Goal: Check status: Check status

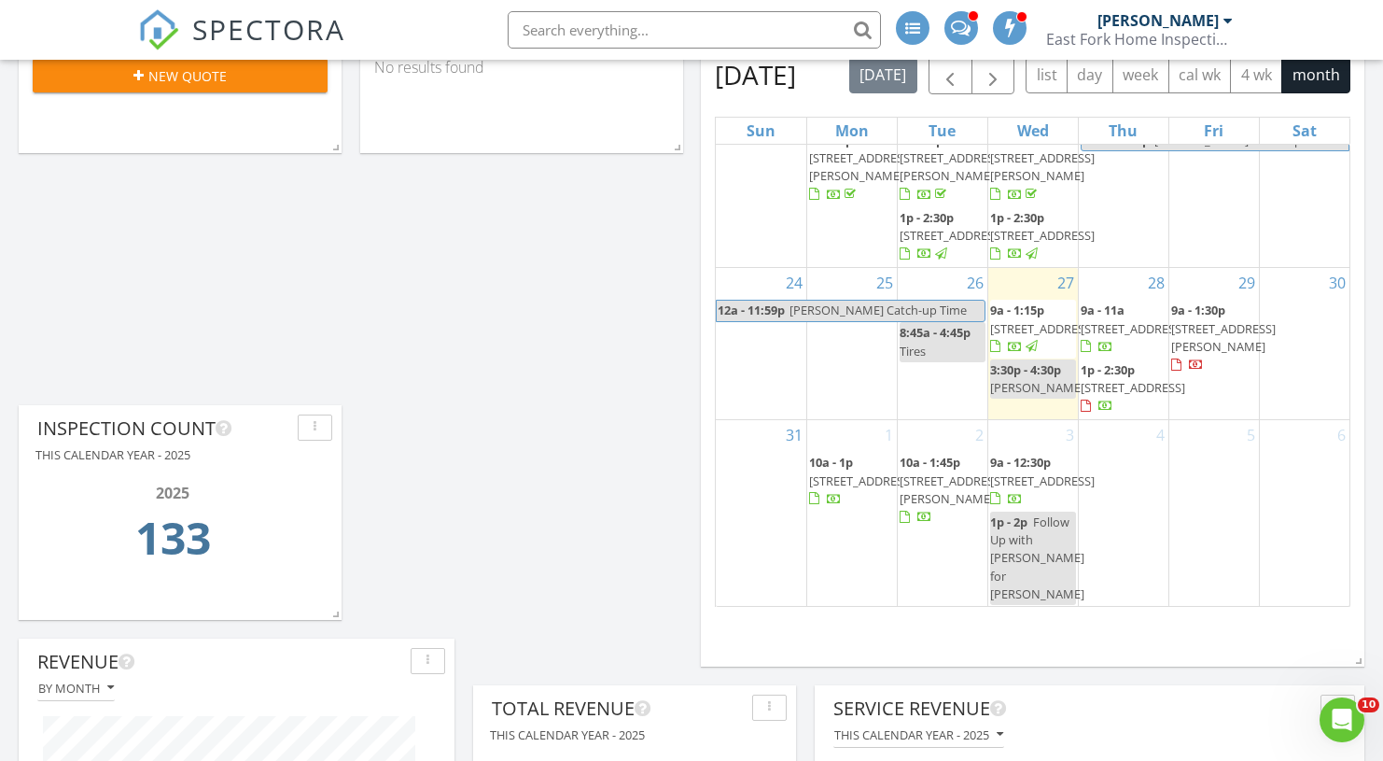
scroll to position [848, 0]
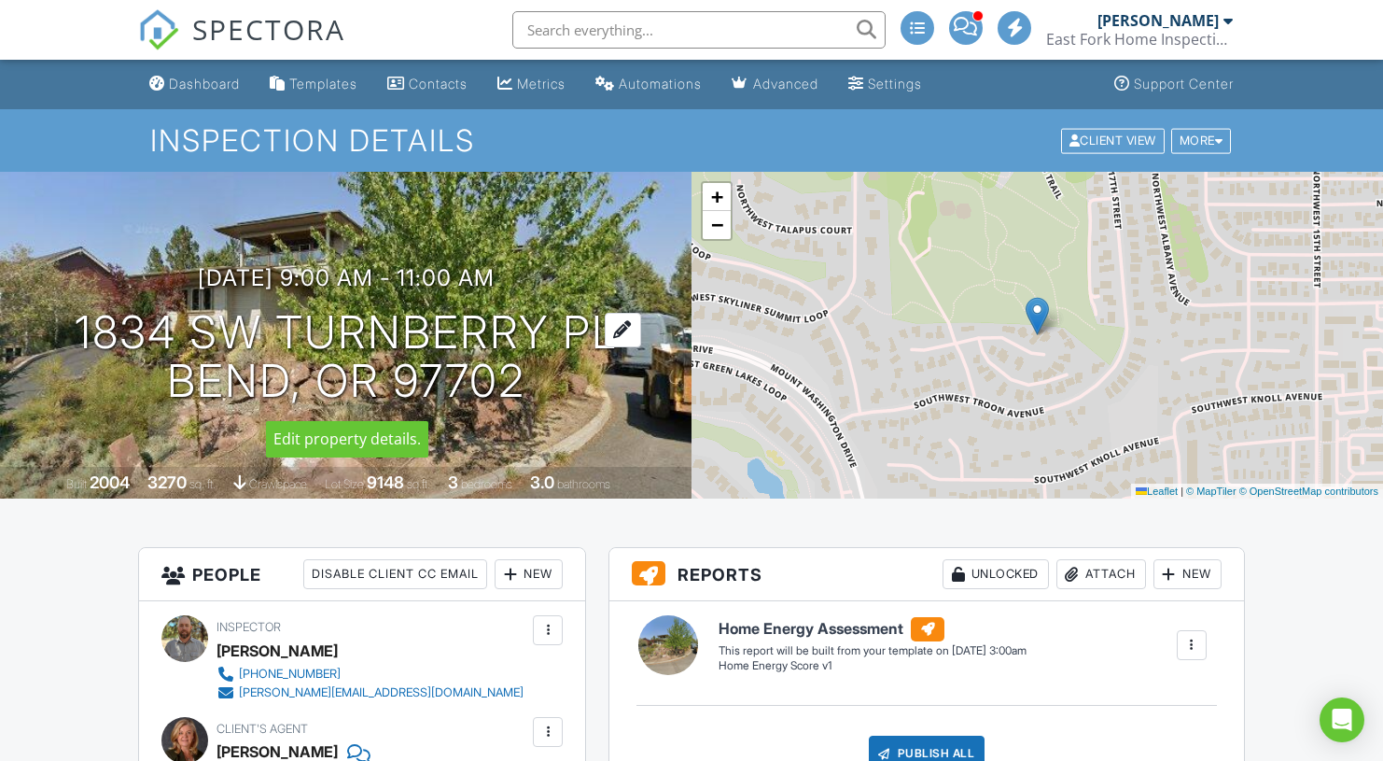
drag, startPoint x: 61, startPoint y: 325, endPoint x: 541, endPoint y: 376, distance: 483.5
click at [541, 376] on div "[DATE] 9:00 am - 11:00 am [STREET_ADDRESS] [GEOGRAPHIC_DATA], OR 97702" at bounding box center [346, 335] width 692 height 141
copy h1 "1834 SW Turnberry Pl Bend, OR 97702"
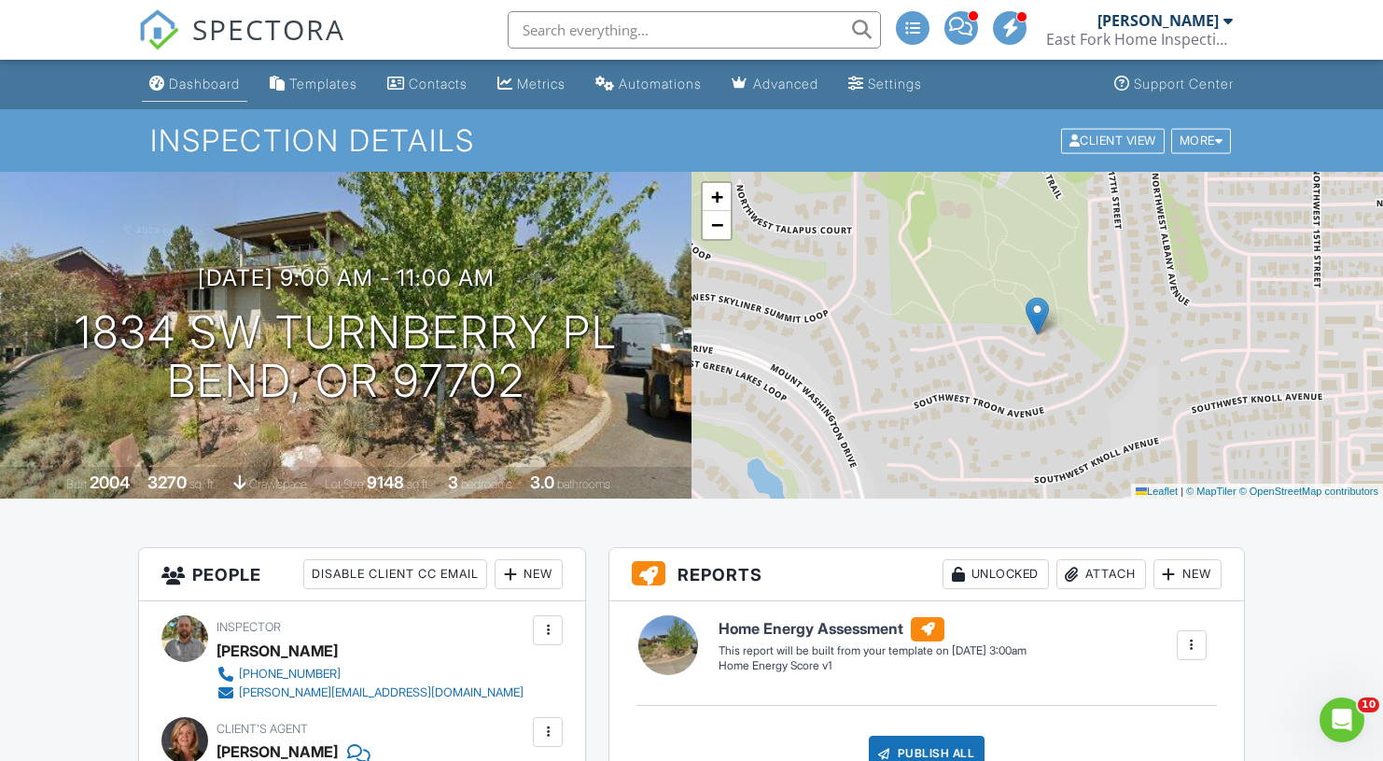
click at [228, 77] on div "Dashboard" at bounding box center [204, 84] width 71 height 16
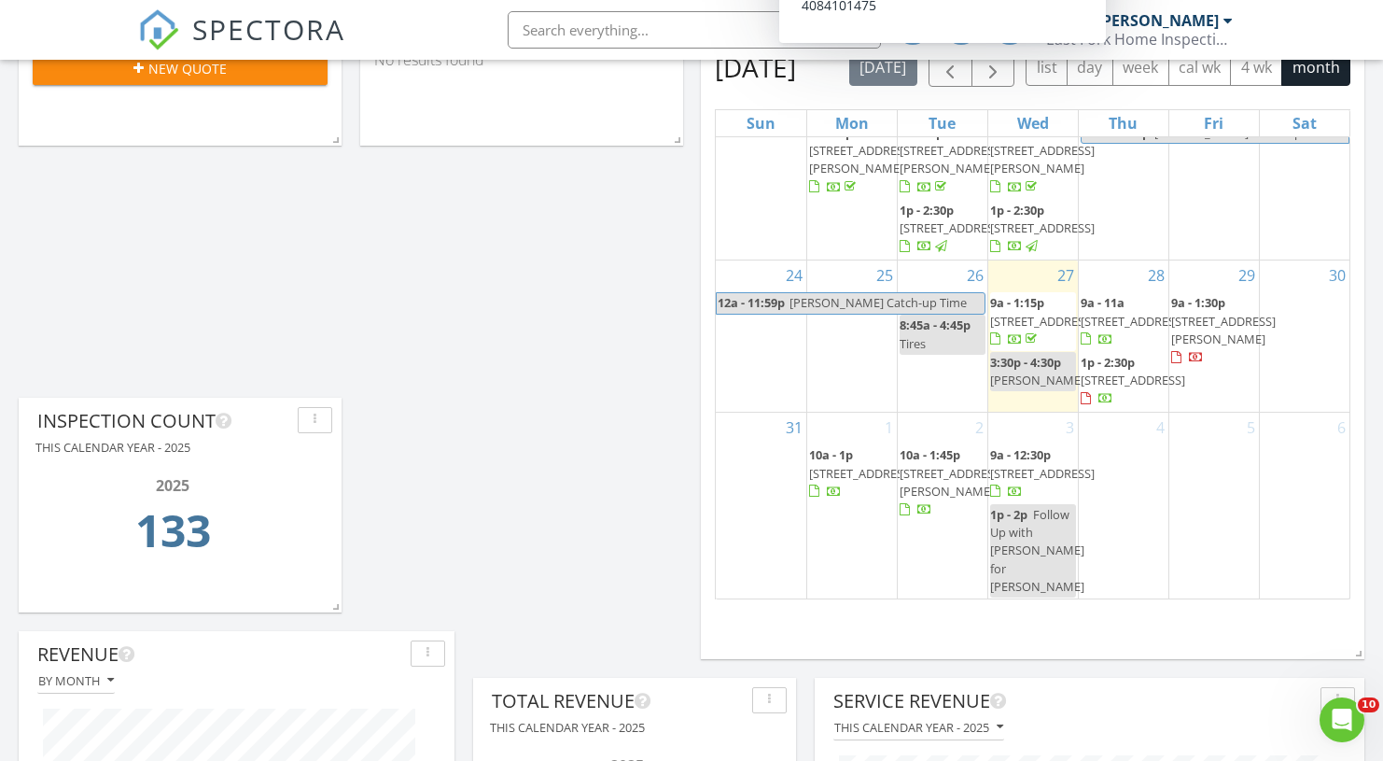
scroll to position [848, 0]
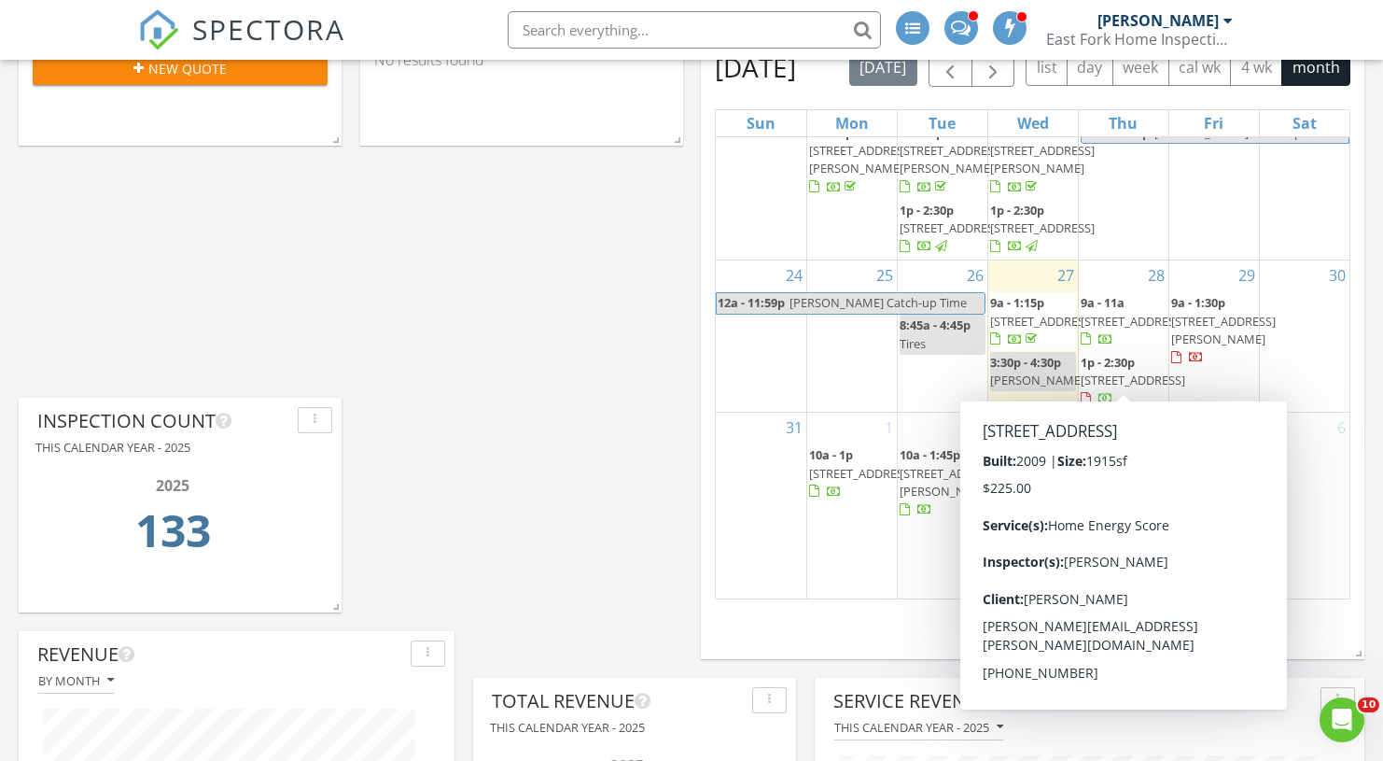
click at [1119, 372] on span "20030 SW Millcrest Pl, Bend 97702" at bounding box center [1133, 380] width 105 height 17
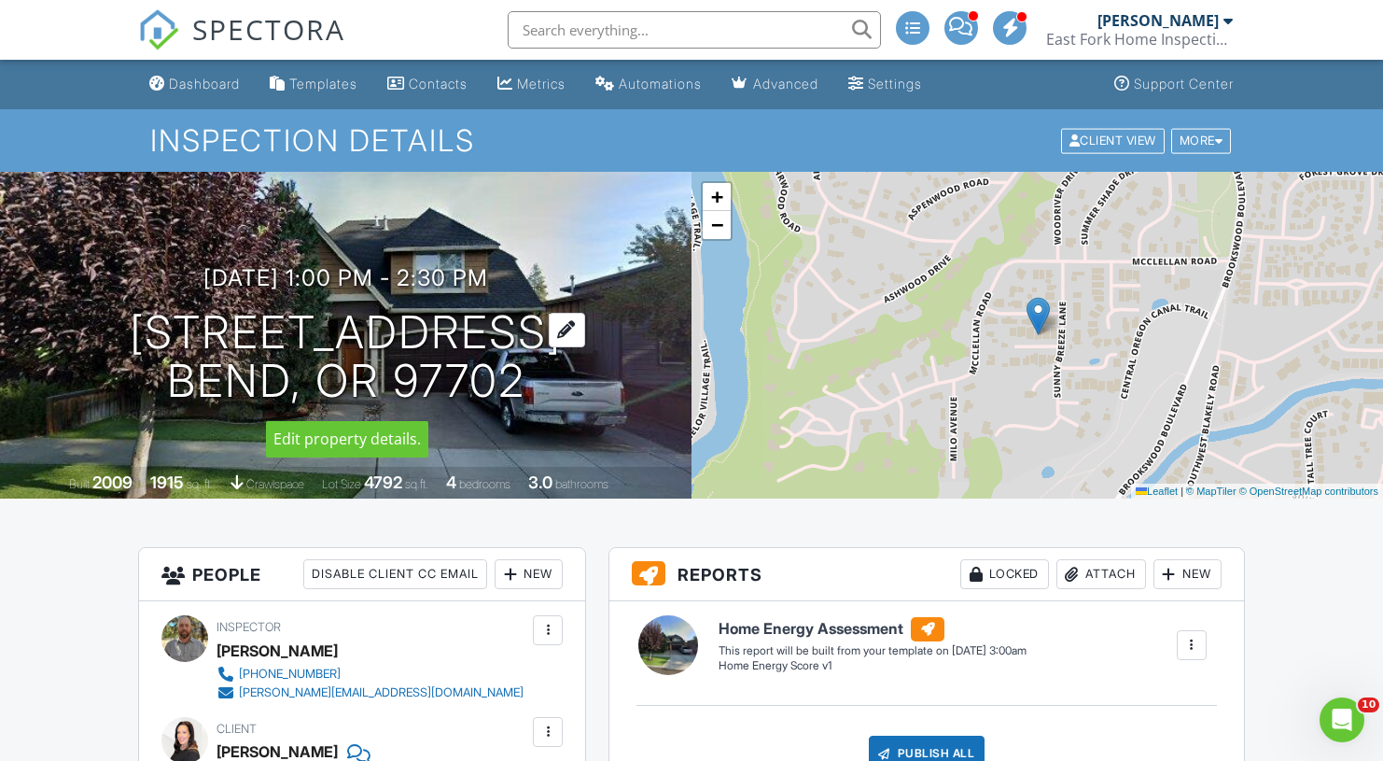
drag, startPoint x: 33, startPoint y: 323, endPoint x: 540, endPoint y: 385, distance: 510.6
click at [540, 385] on div "[DATE] 1:00 pm - 2:30 pm [STREET_ADDRESS] [GEOGRAPHIC_DATA], OR 97702" at bounding box center [346, 335] width 692 height 141
copy h1 "[STREET_ADDRESS]"
